Goal: Task Accomplishment & Management: Manage account settings

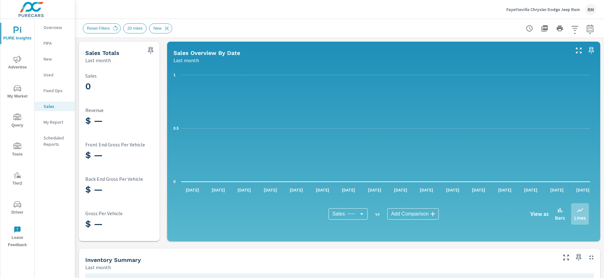
scroll to position [0, 0]
click at [554, 10] on p "Fayetteville Chrysler Dodge Jeep Ram" at bounding box center [544, 10] width 74 height 6
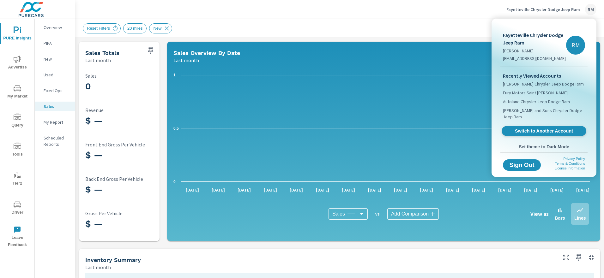
click at [542, 128] on span "Switch to Another Account" at bounding box center [543, 131] width 77 height 6
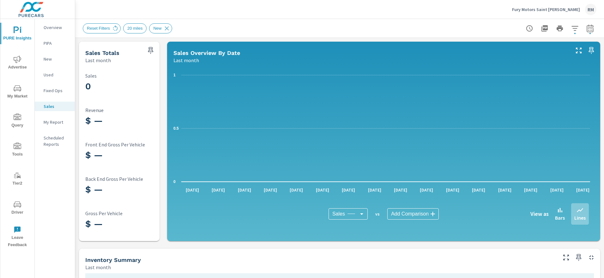
scroll to position [0, 0]
click at [569, 11] on p "Fury Motors Saint [PERSON_NAME]" at bounding box center [546, 10] width 68 height 6
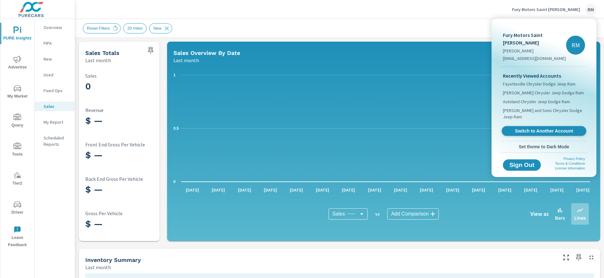
click at [537, 128] on span "Switch to Another Account" at bounding box center [543, 131] width 77 height 6
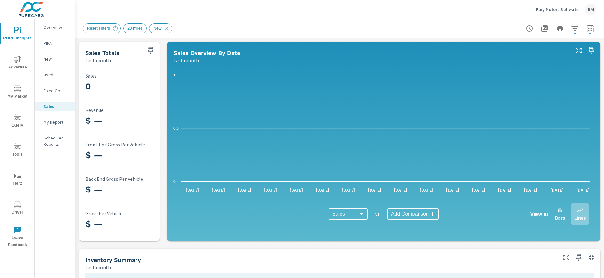
scroll to position [0, 0]
click at [570, 12] on p "Fury Motors Stillwater" at bounding box center [558, 10] width 44 height 6
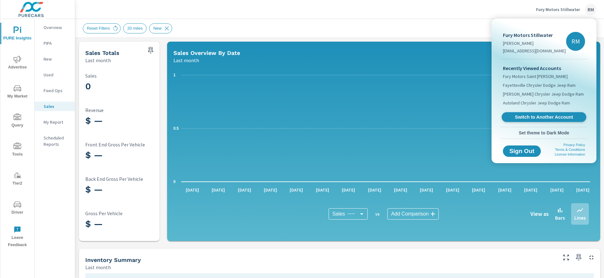
click at [541, 118] on span "Switch to Another Account" at bounding box center [543, 117] width 77 height 6
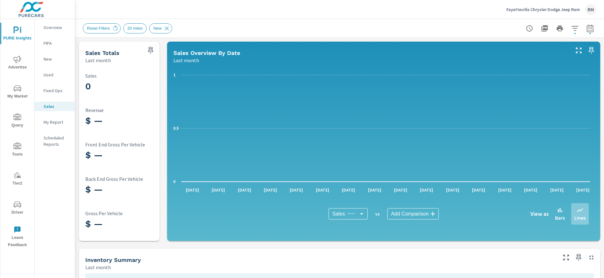
scroll to position [0, 0]
click at [523, 9] on p "Fayetteville Chrysler Dodge Jeep Ram" at bounding box center [544, 10] width 74 height 6
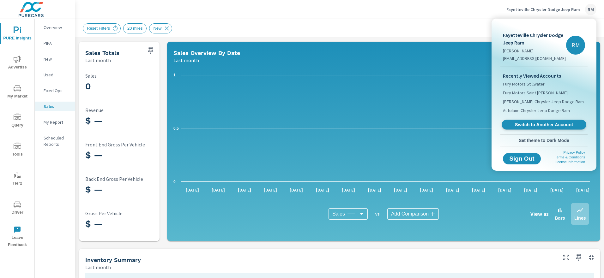
click at [533, 123] on span "Switch to Another Account" at bounding box center [543, 125] width 77 height 6
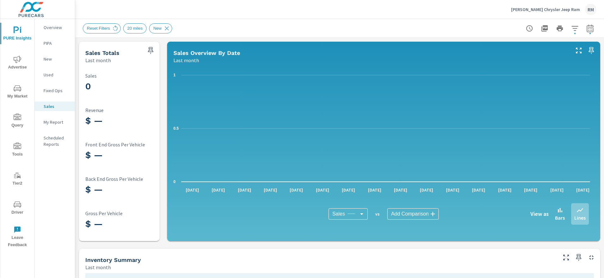
scroll to position [0, 0]
click at [536, 10] on p "[PERSON_NAME] Chrysler Jeep Ram" at bounding box center [545, 10] width 69 height 6
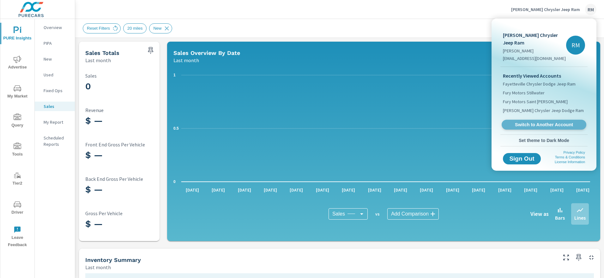
click at [538, 125] on span "Switch to Another Account" at bounding box center [543, 125] width 77 height 6
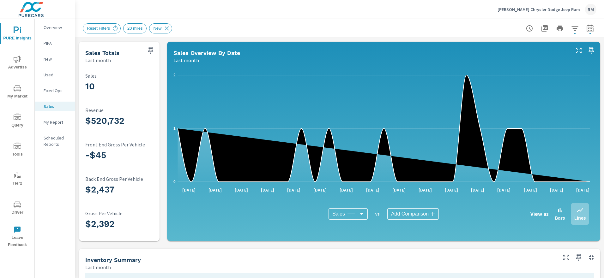
scroll to position [0, 0]
